Goal: Book appointment/travel/reservation

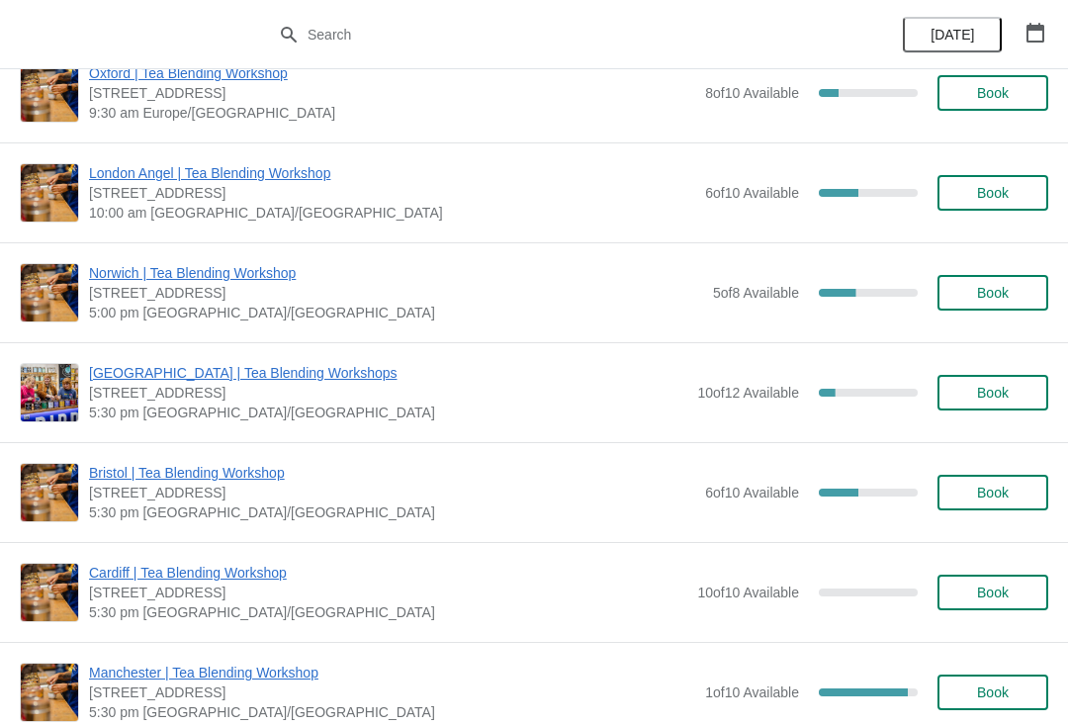
scroll to position [3464, 0]
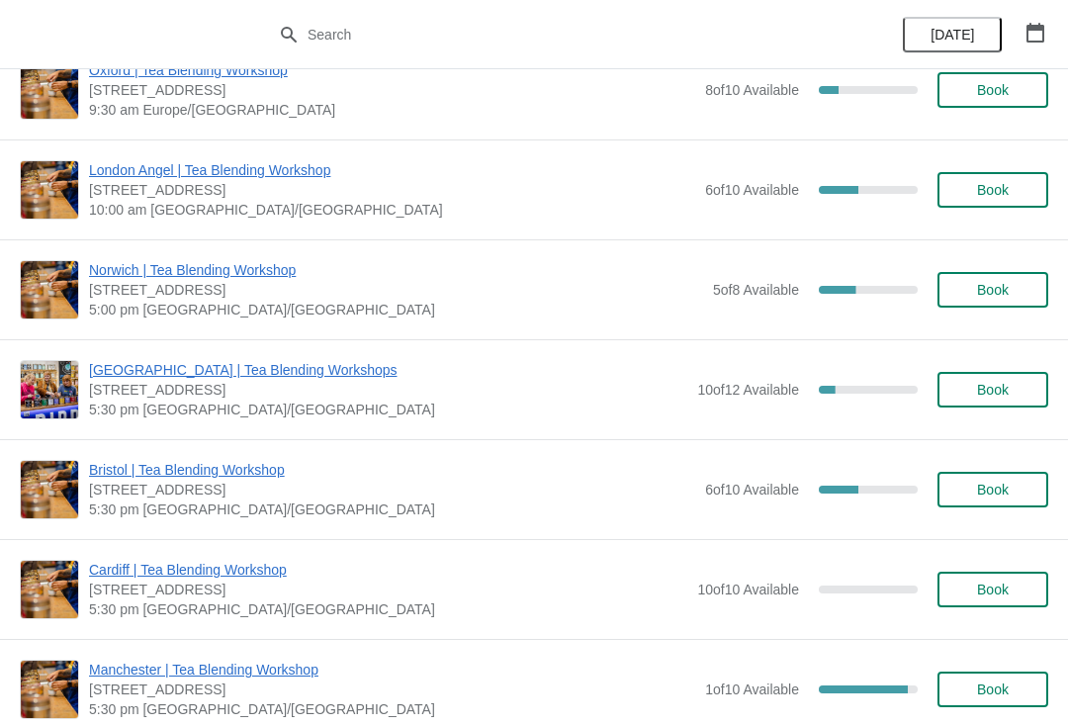
click at [1001, 387] on span "Book" at bounding box center [993, 390] width 32 height 16
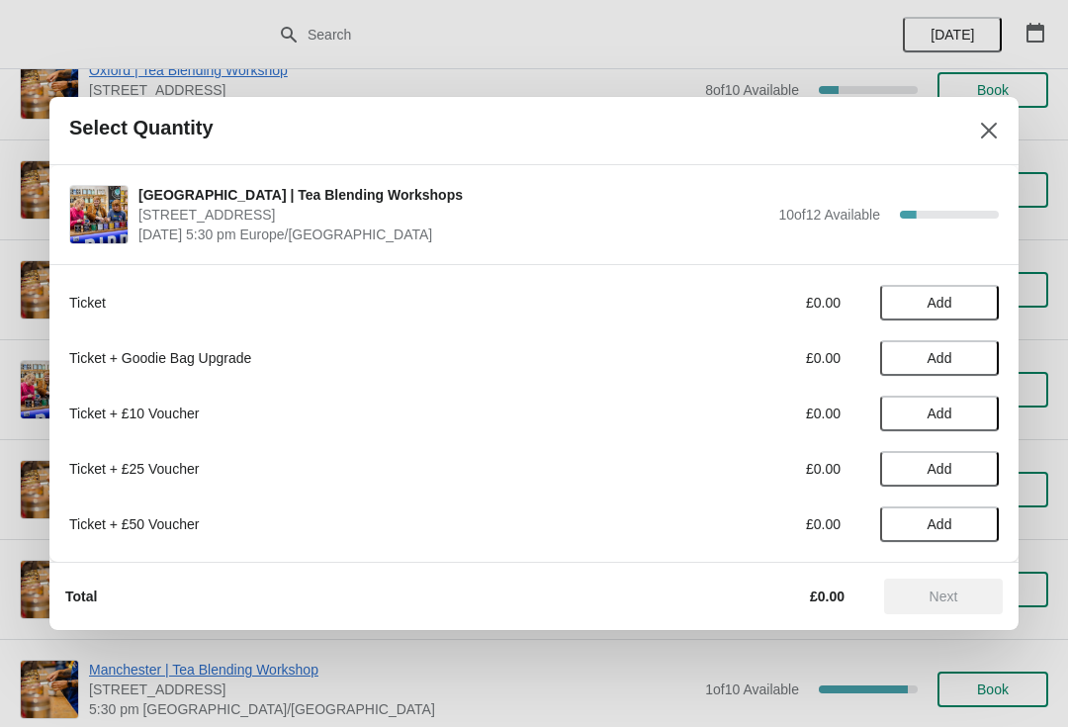
click at [943, 298] on span "Add" at bounding box center [940, 303] width 25 height 16
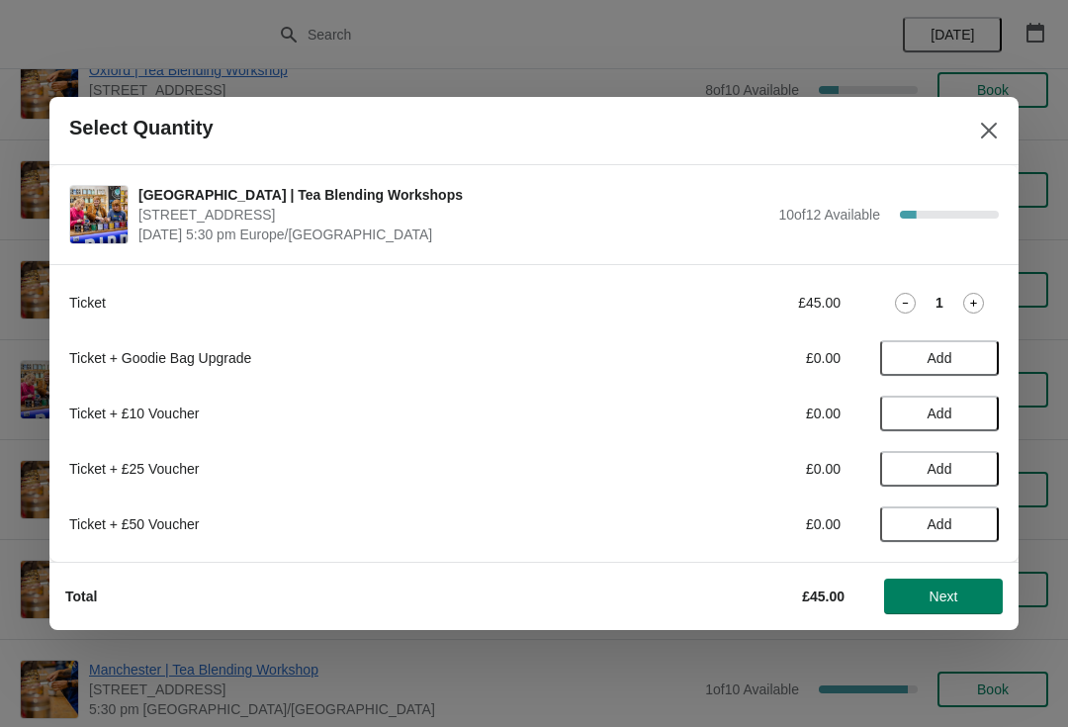
click at [945, 589] on span "Next" at bounding box center [944, 597] width 29 height 16
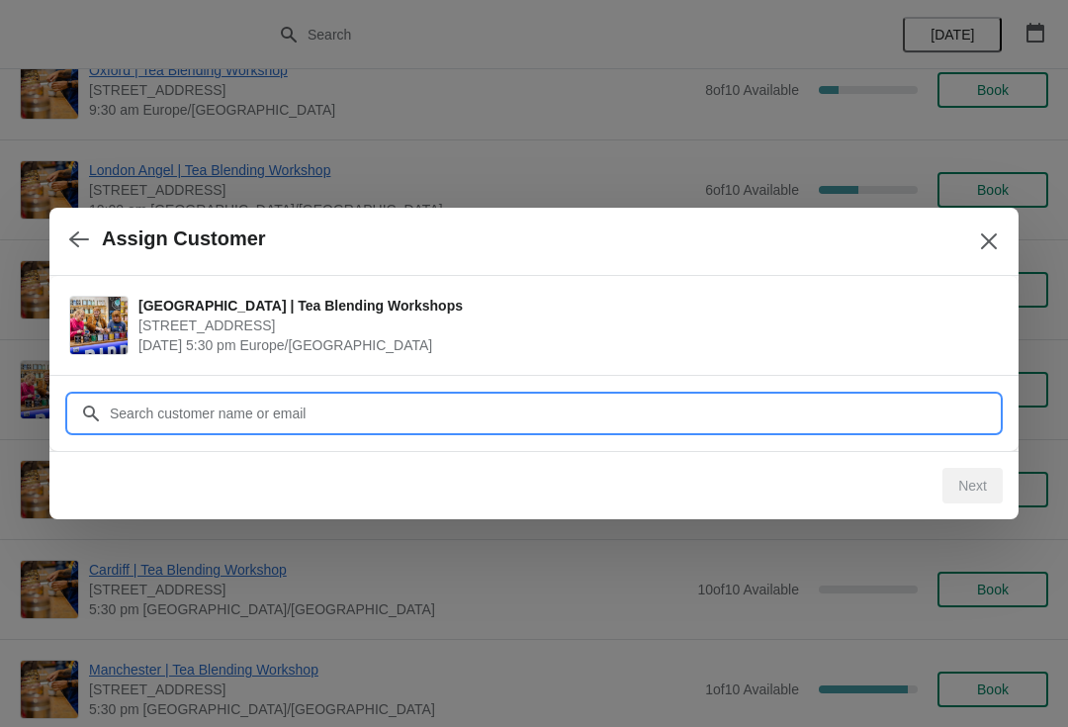
click at [140, 414] on input "Customer" at bounding box center [554, 414] width 890 height 36
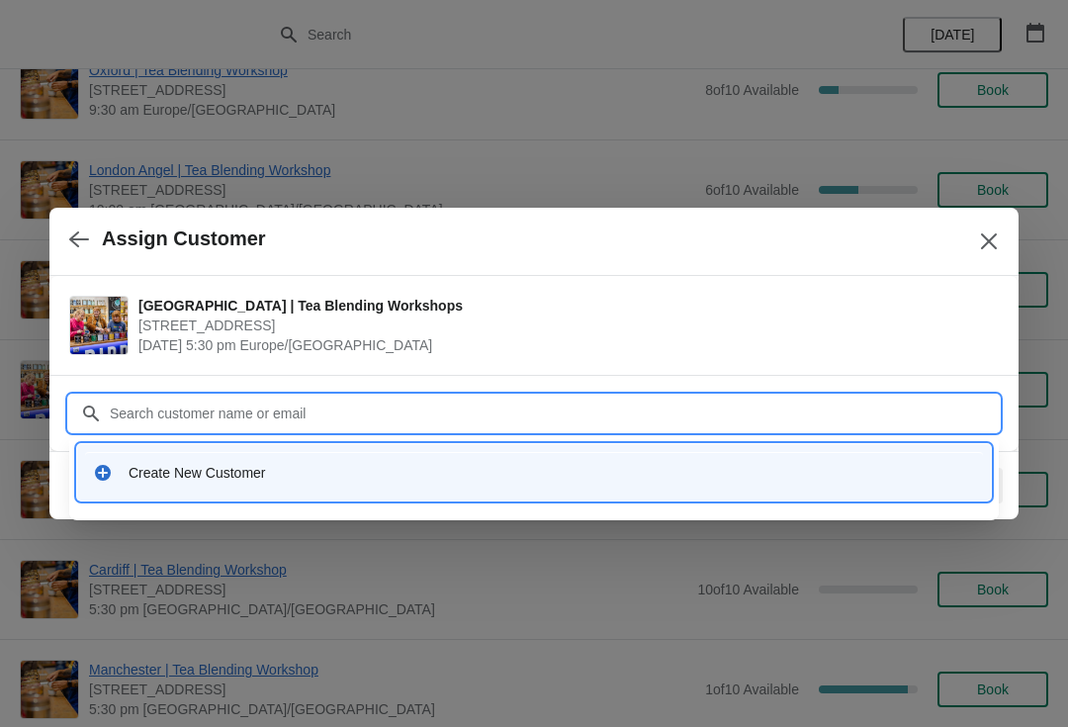
click at [137, 483] on div "Create New Customer" at bounding box center [534, 472] width 898 height 41
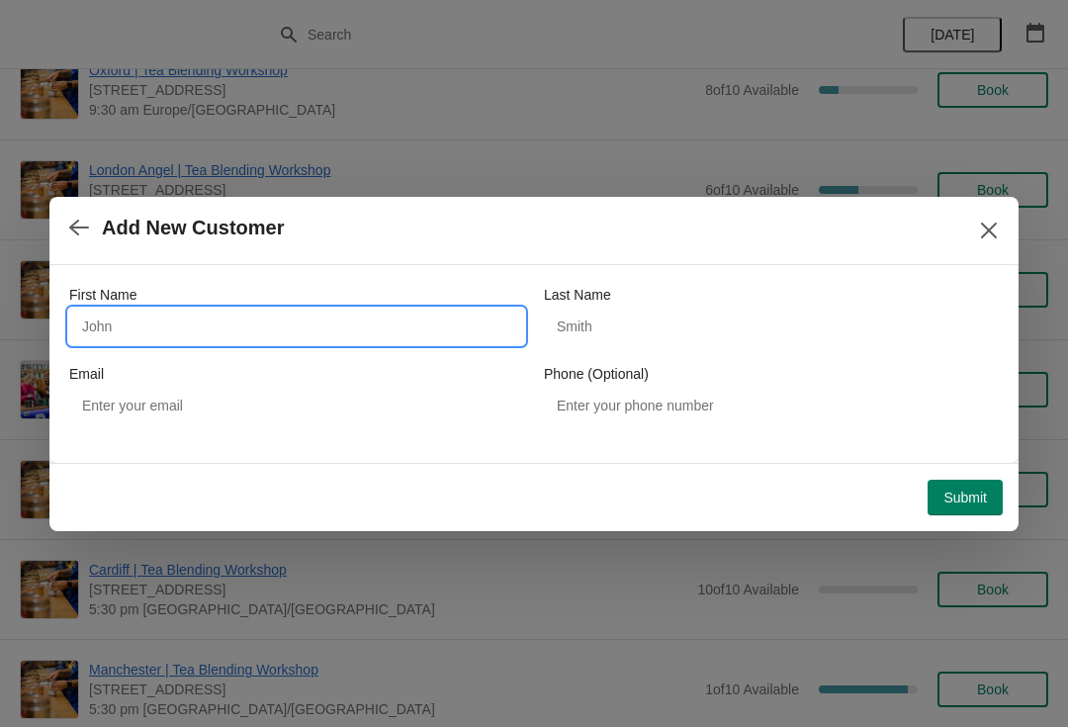
click at [173, 324] on input "First Name" at bounding box center [296, 327] width 455 height 36
type input "[PERSON_NAME]"
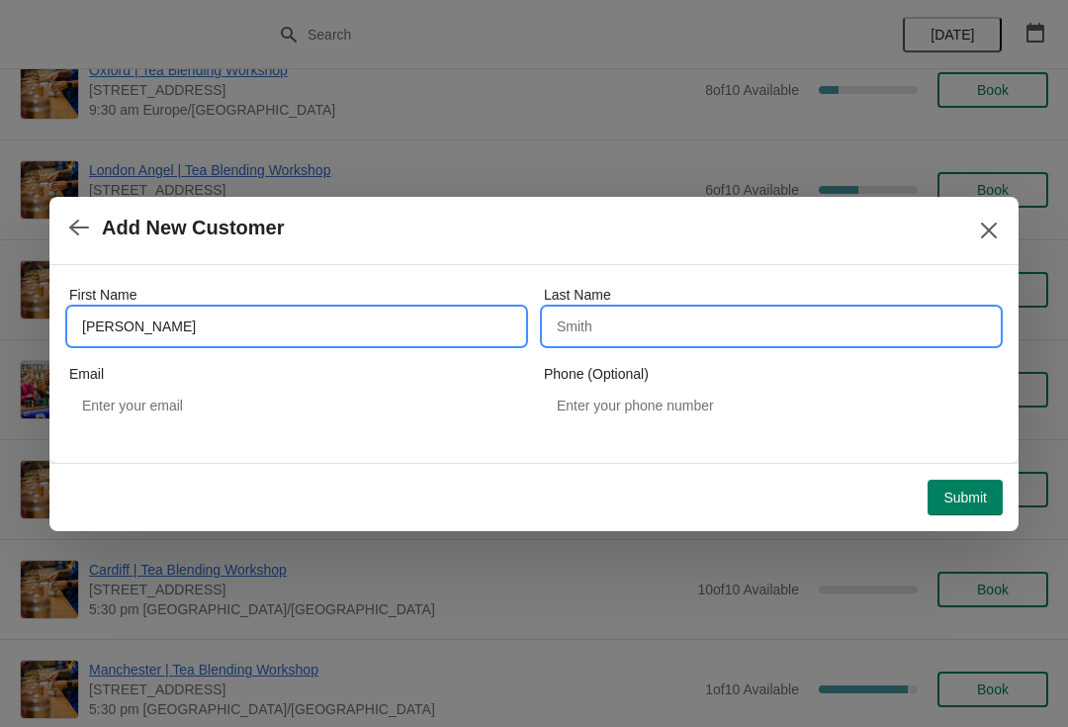
click at [608, 329] on input "Last Name" at bounding box center [771, 327] width 455 height 36
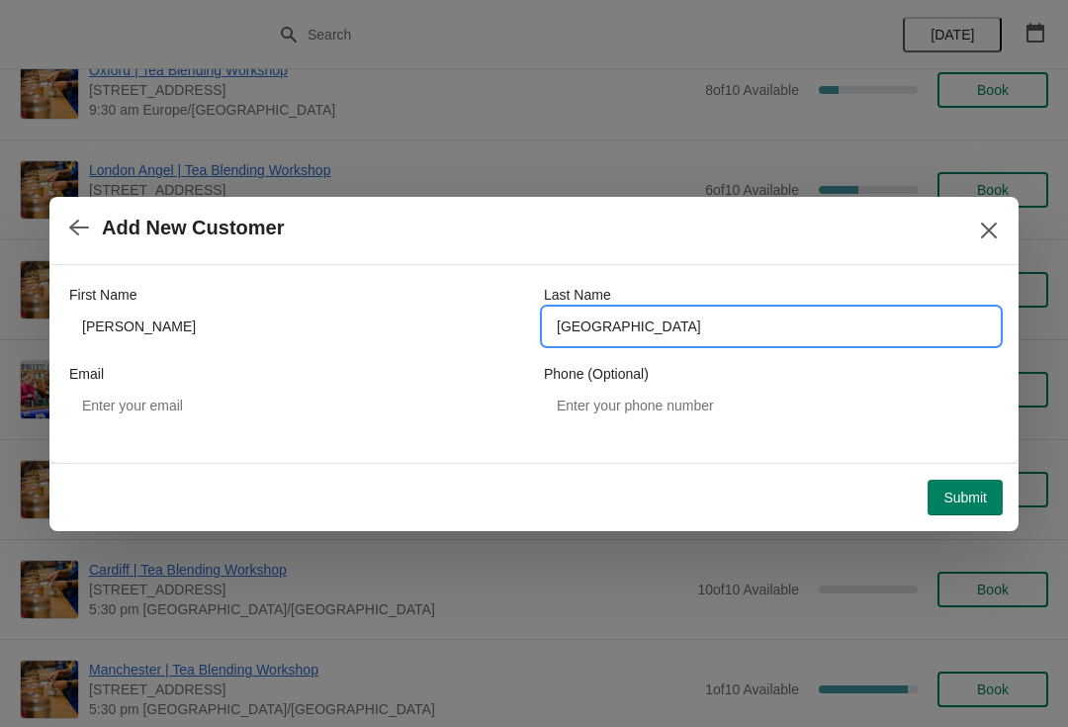
type input "[GEOGRAPHIC_DATA]"
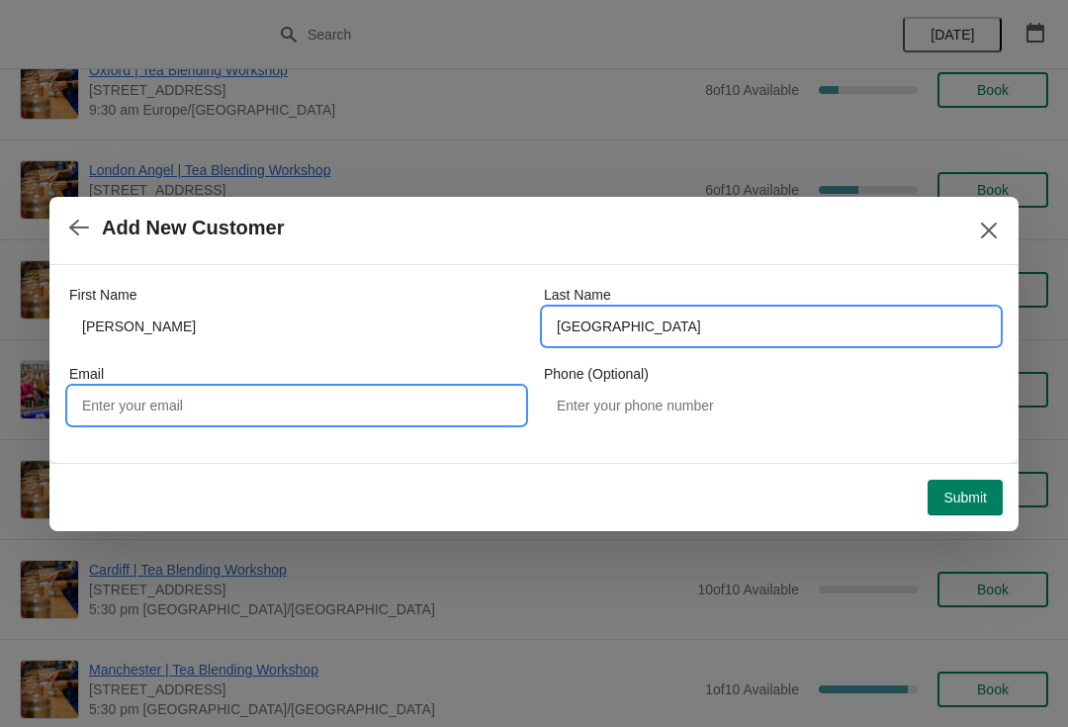
click at [210, 416] on input "Email" at bounding box center [296, 406] width 455 height 36
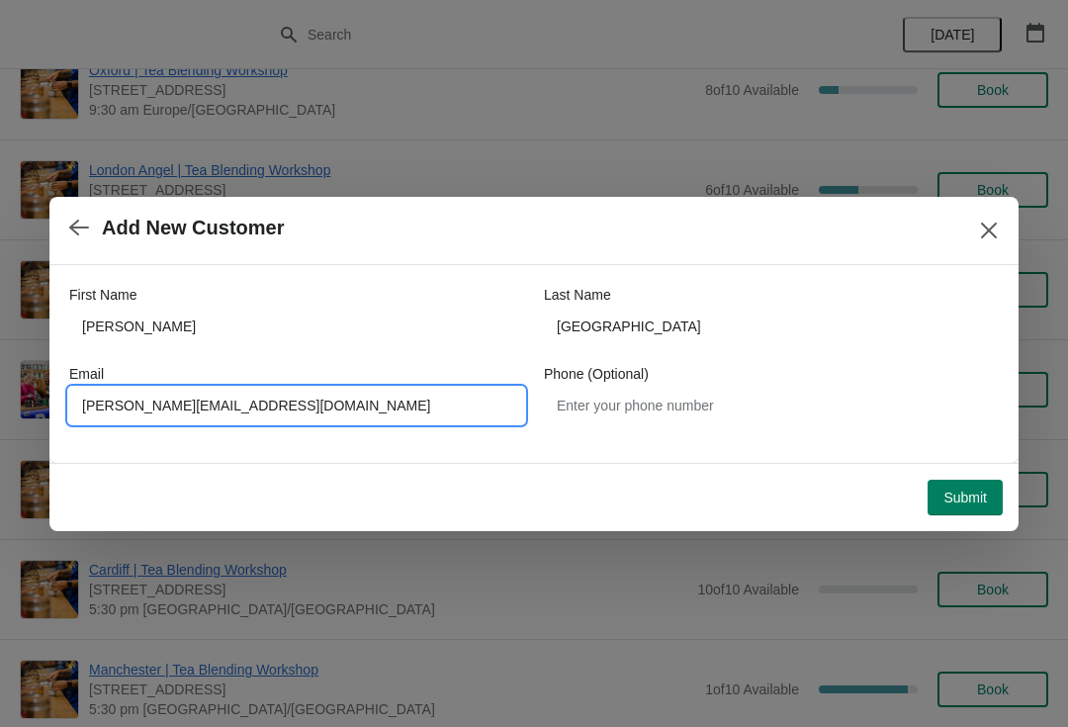
type input "[PERSON_NAME][EMAIL_ADDRESS][DOMAIN_NAME]"
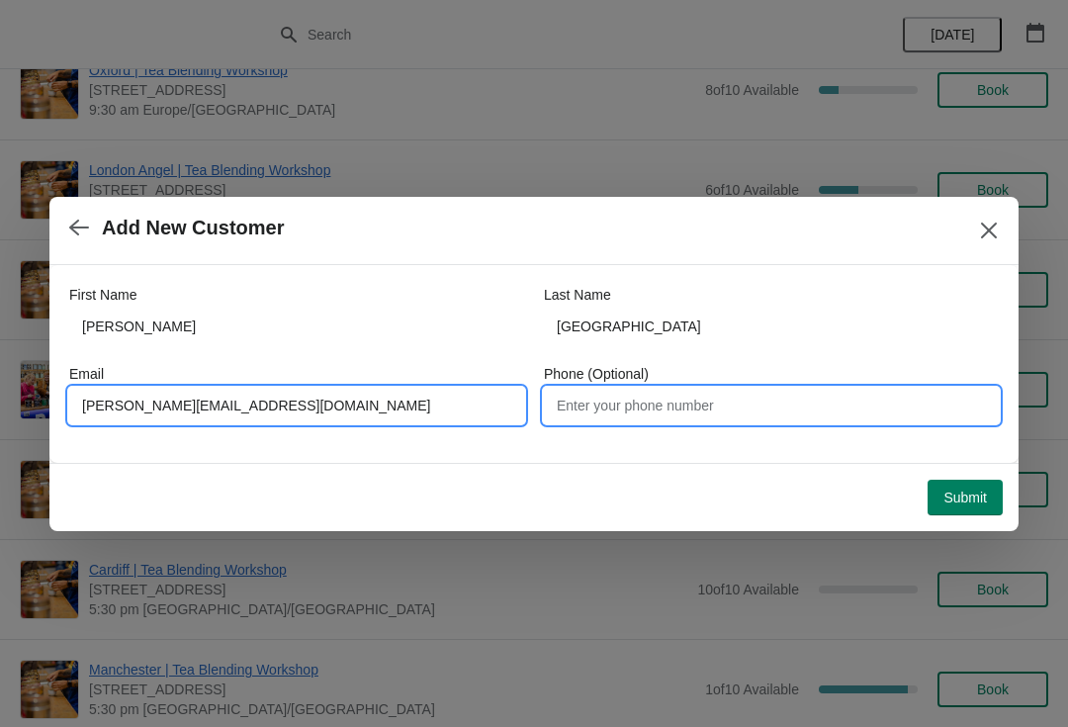
click at [634, 408] on input "Phone (Optional)" at bounding box center [771, 406] width 455 height 36
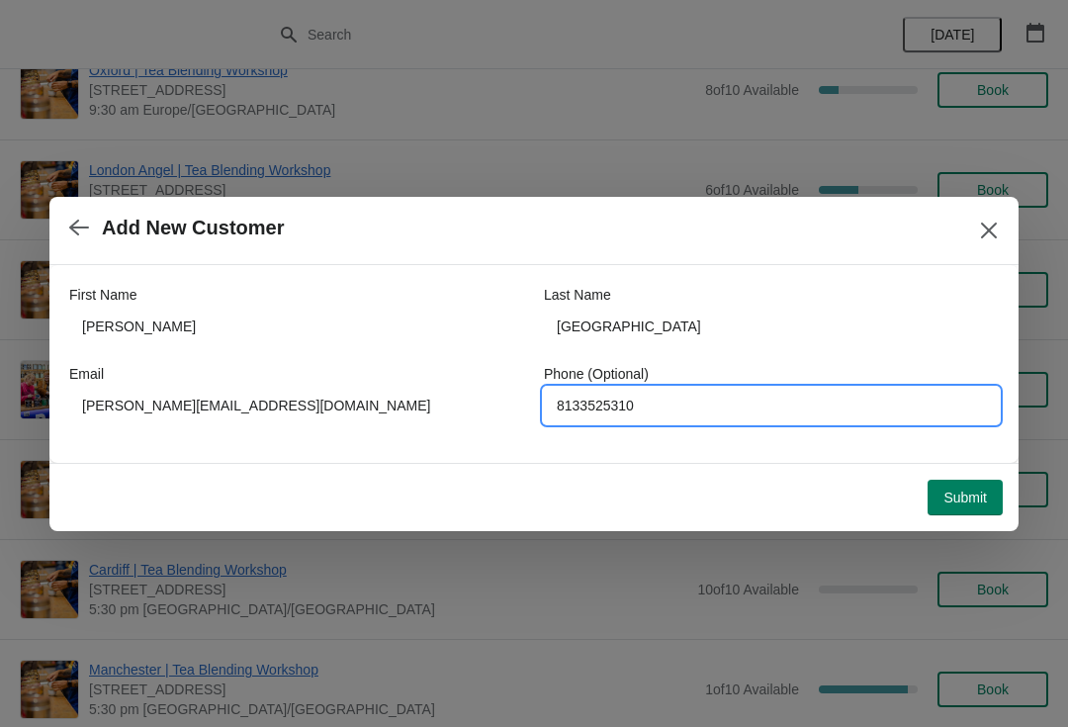
type input "8133525310"
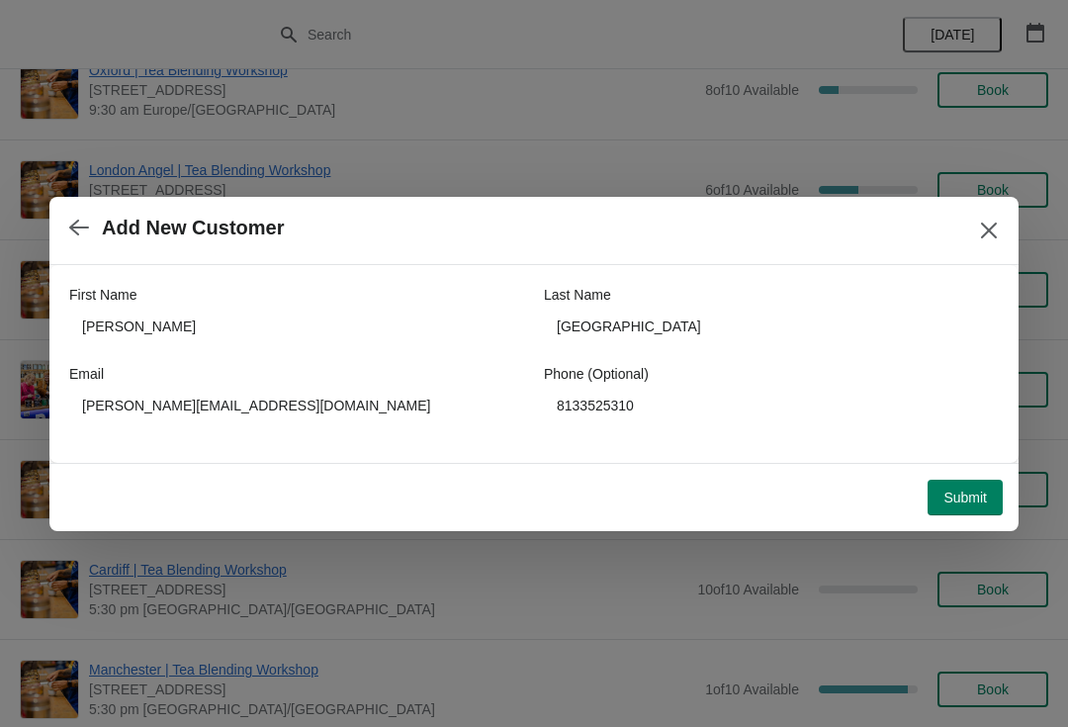
click at [969, 501] on span "Submit" at bounding box center [966, 498] width 44 height 16
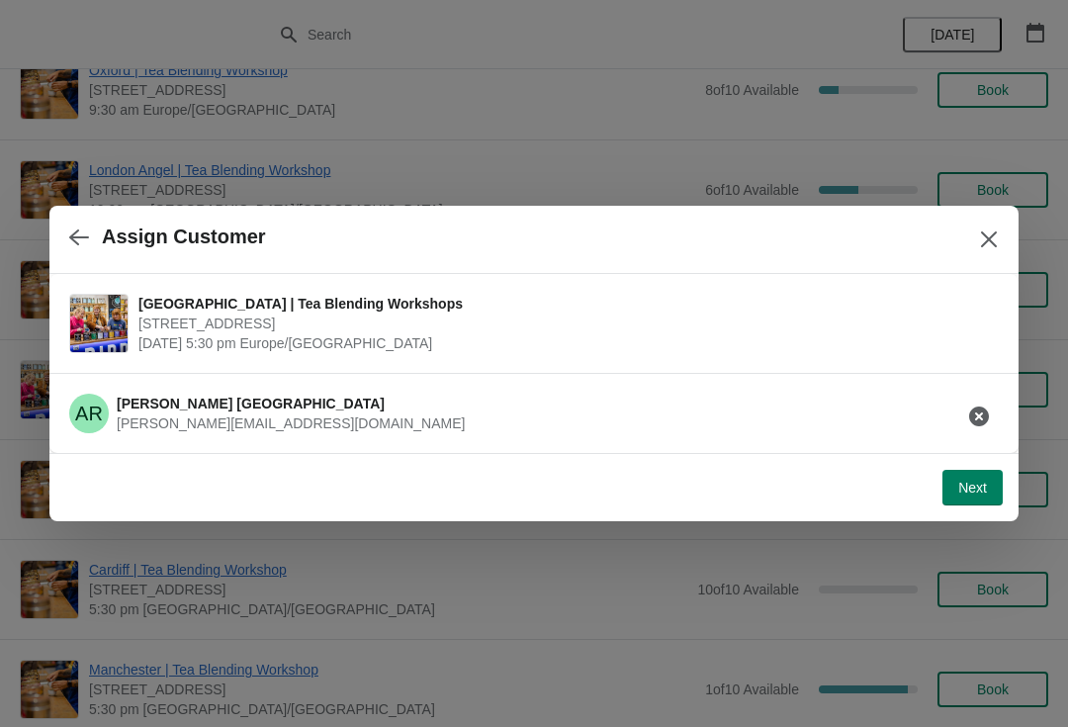
click at [979, 497] on button "Next" at bounding box center [973, 488] width 60 height 36
select select "No"
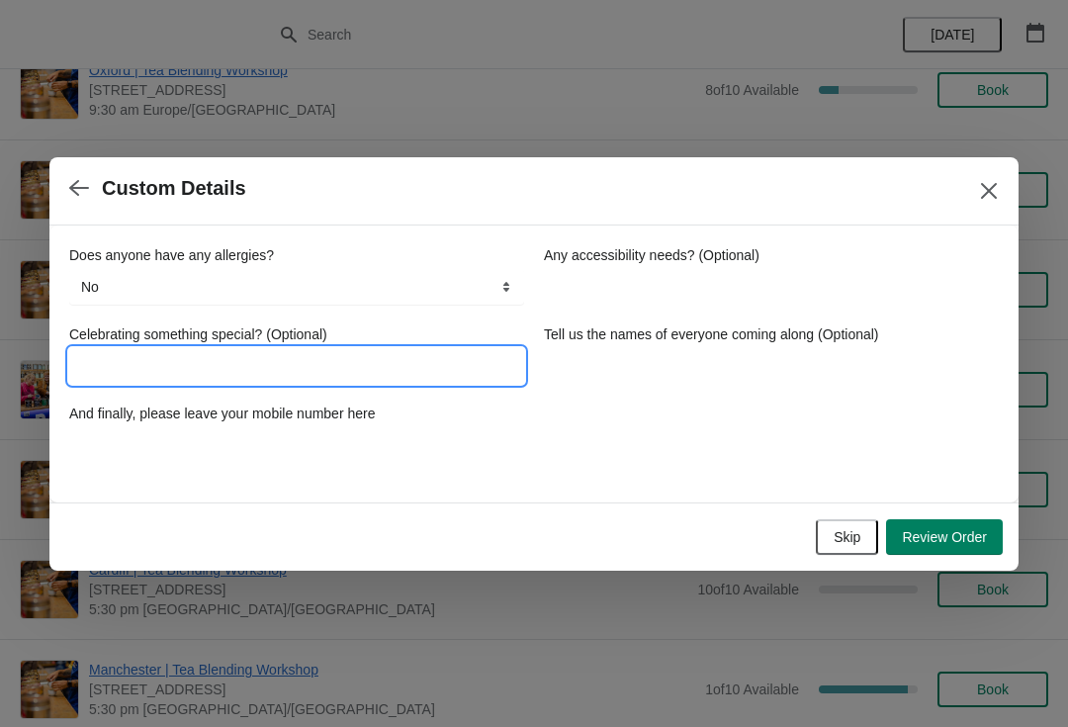
click at [133, 363] on input "Celebrating something special? (Optional)" at bounding box center [296, 366] width 455 height 36
type input "Coming alone to meet new friends!"
click at [941, 536] on span "Review Order" at bounding box center [944, 537] width 85 height 16
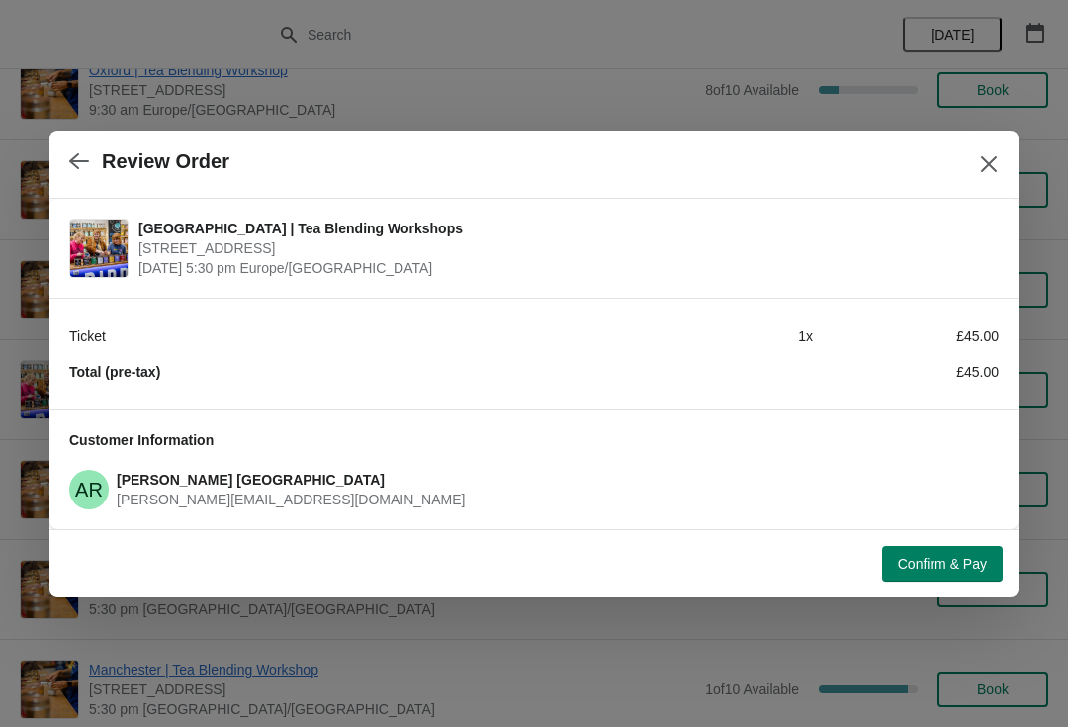
click at [944, 563] on span "Confirm & Pay" at bounding box center [942, 564] width 89 height 16
